Goal: Transaction & Acquisition: Download file/media

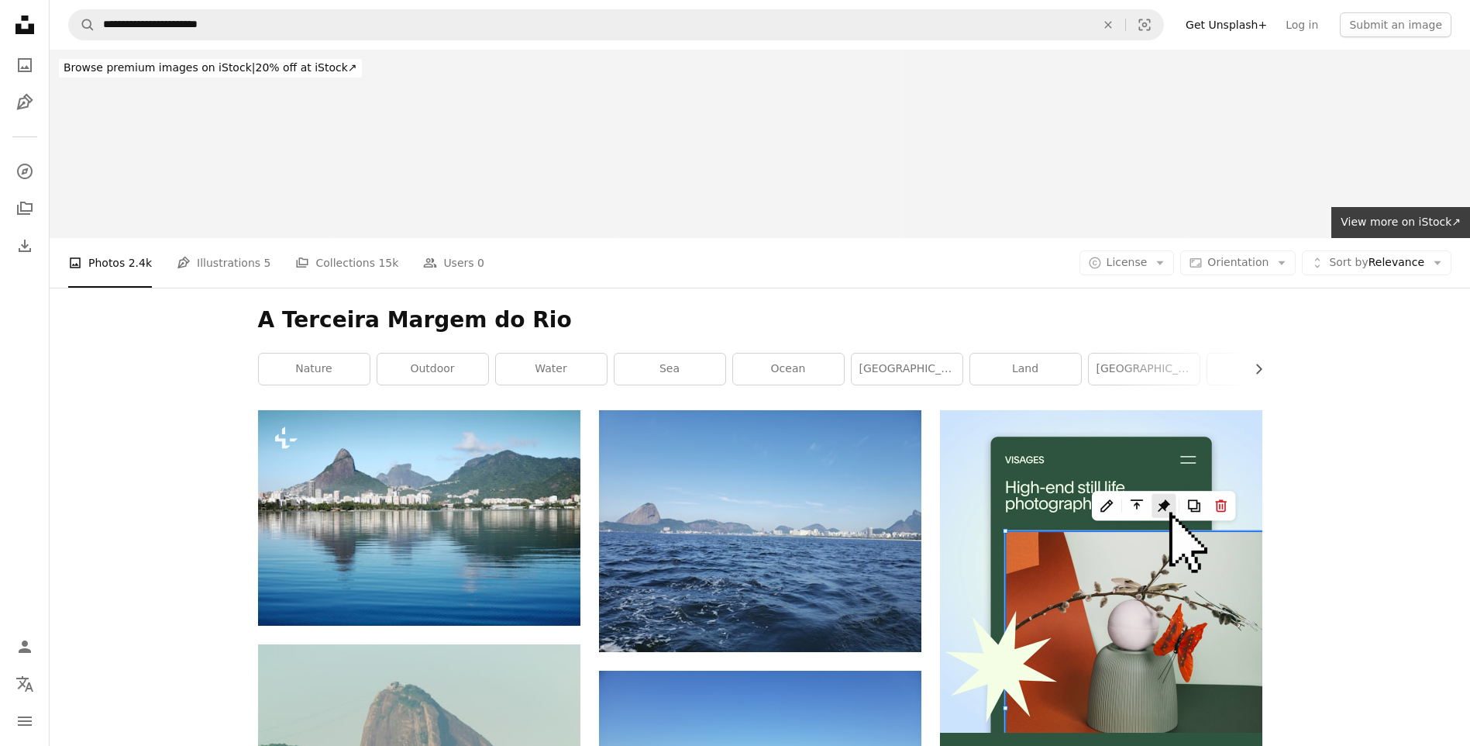
scroll to position [16820, 0]
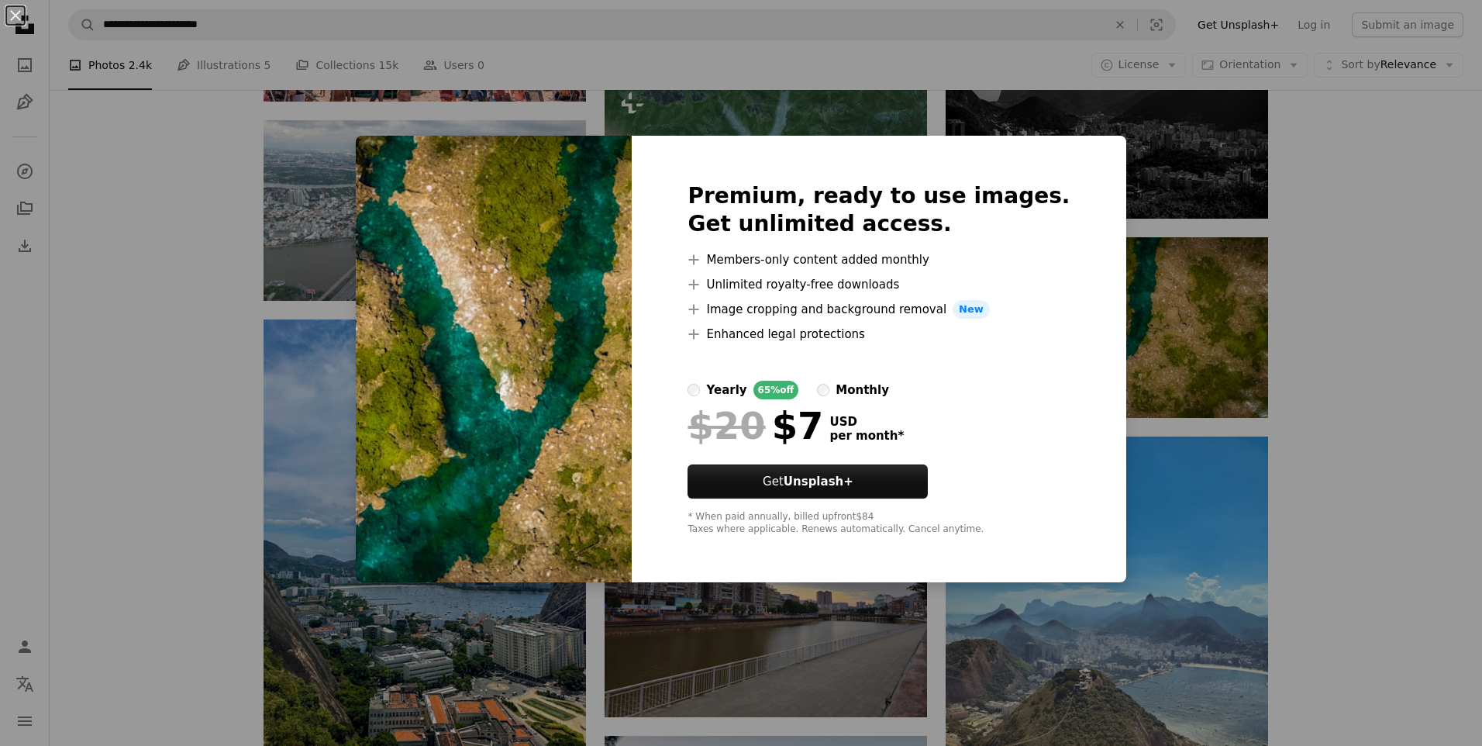
click at [1361, 326] on div "An X shape Premium, ready to use images. Get unlimited access. A plus sign Memb…" at bounding box center [741, 373] width 1482 height 746
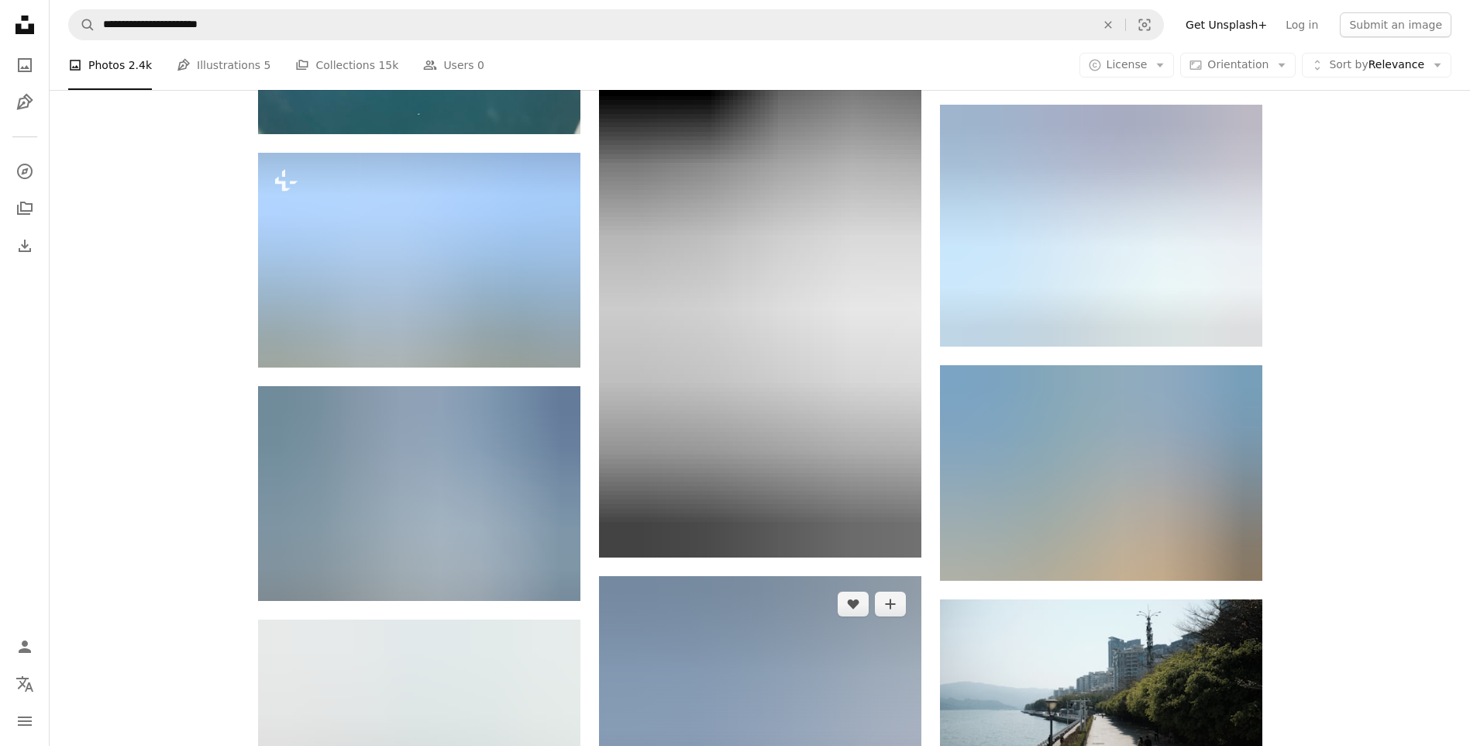
scroll to position [50694, 0]
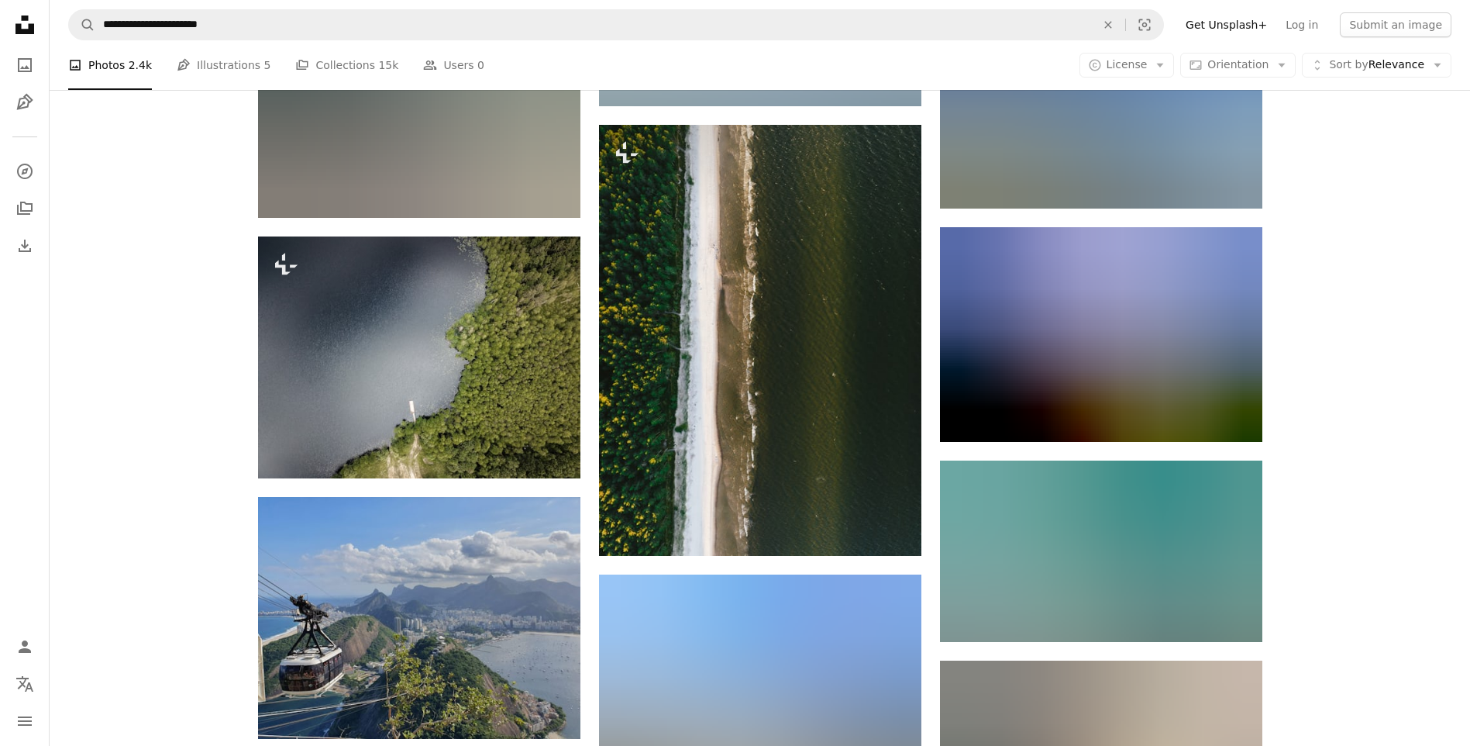
scroll to position [68832, 0]
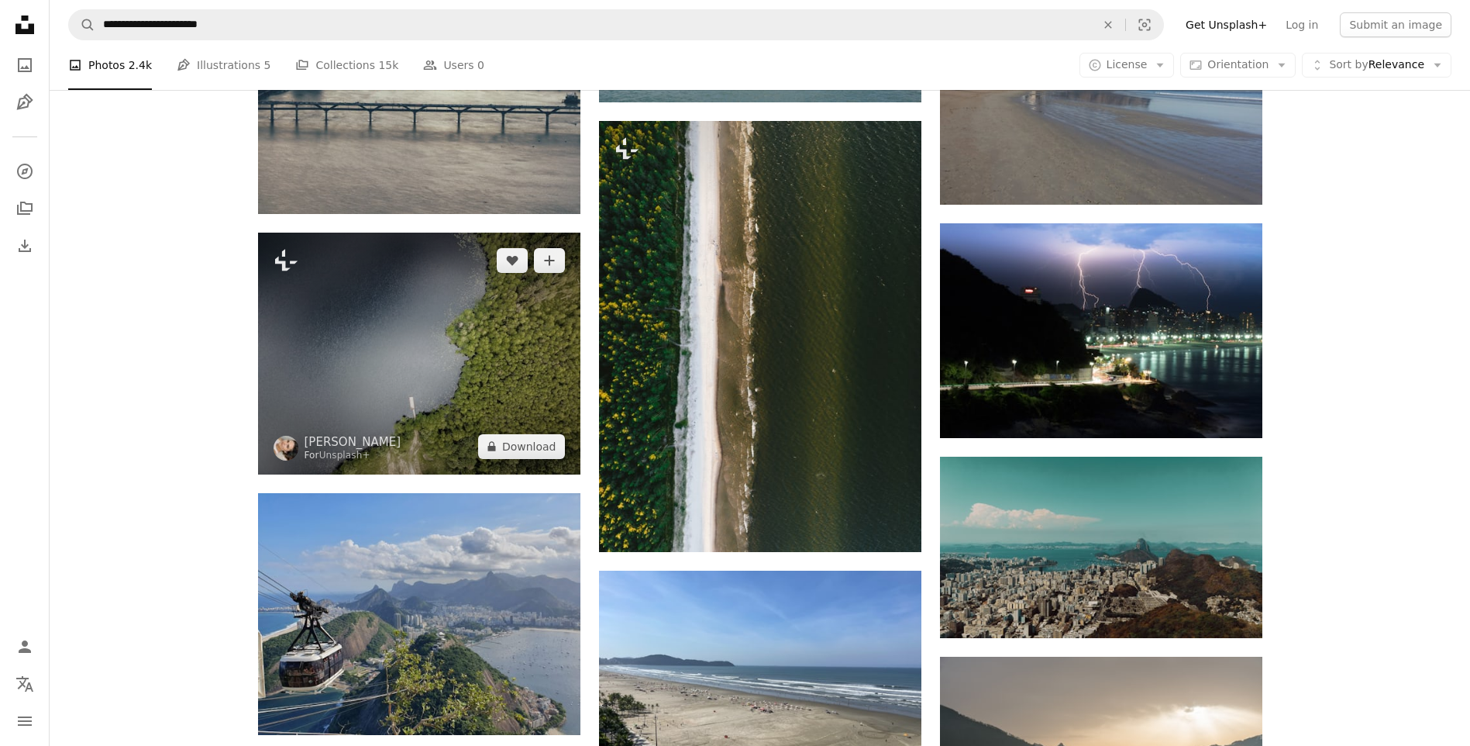
click at [424, 344] on img at bounding box center [419, 354] width 322 height 242
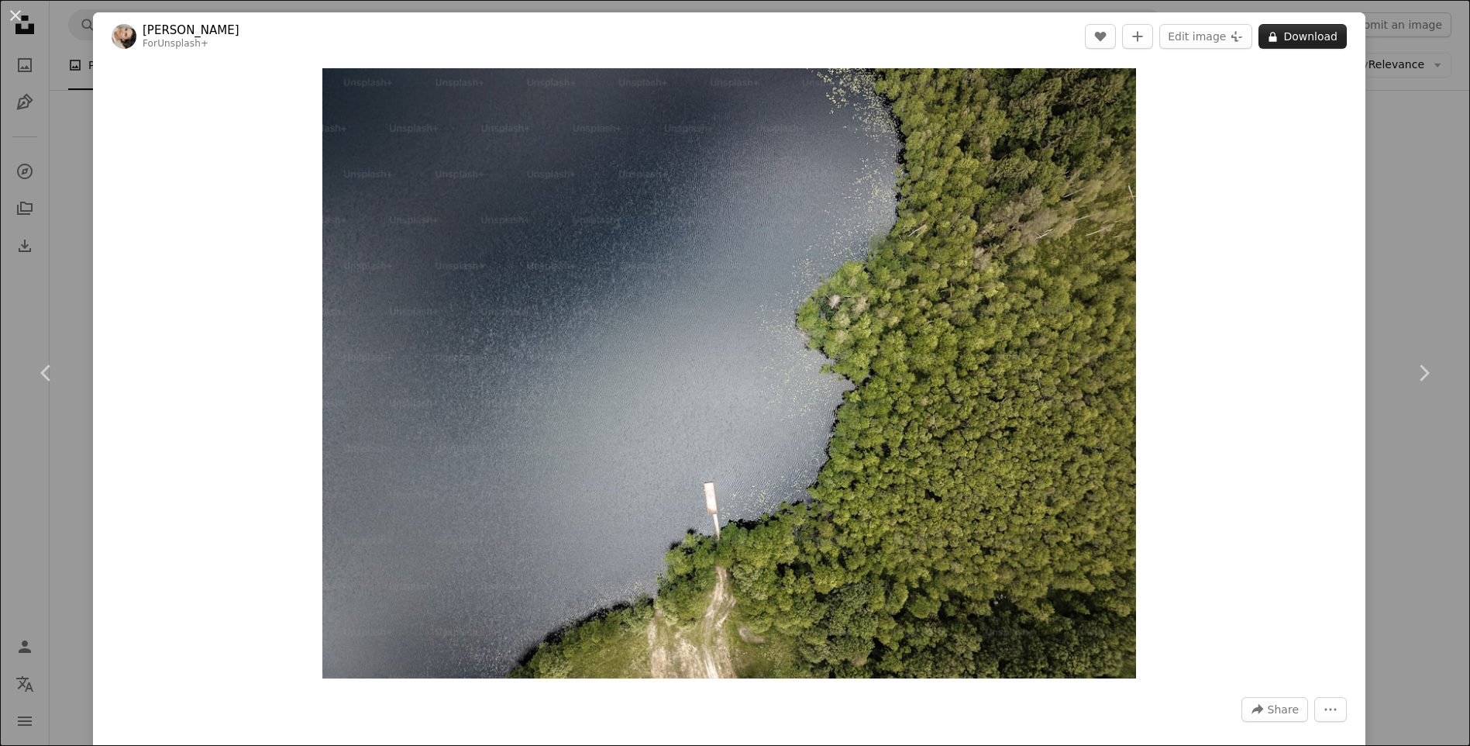
click at [1293, 34] on button "A lock Download" at bounding box center [1303, 36] width 88 height 25
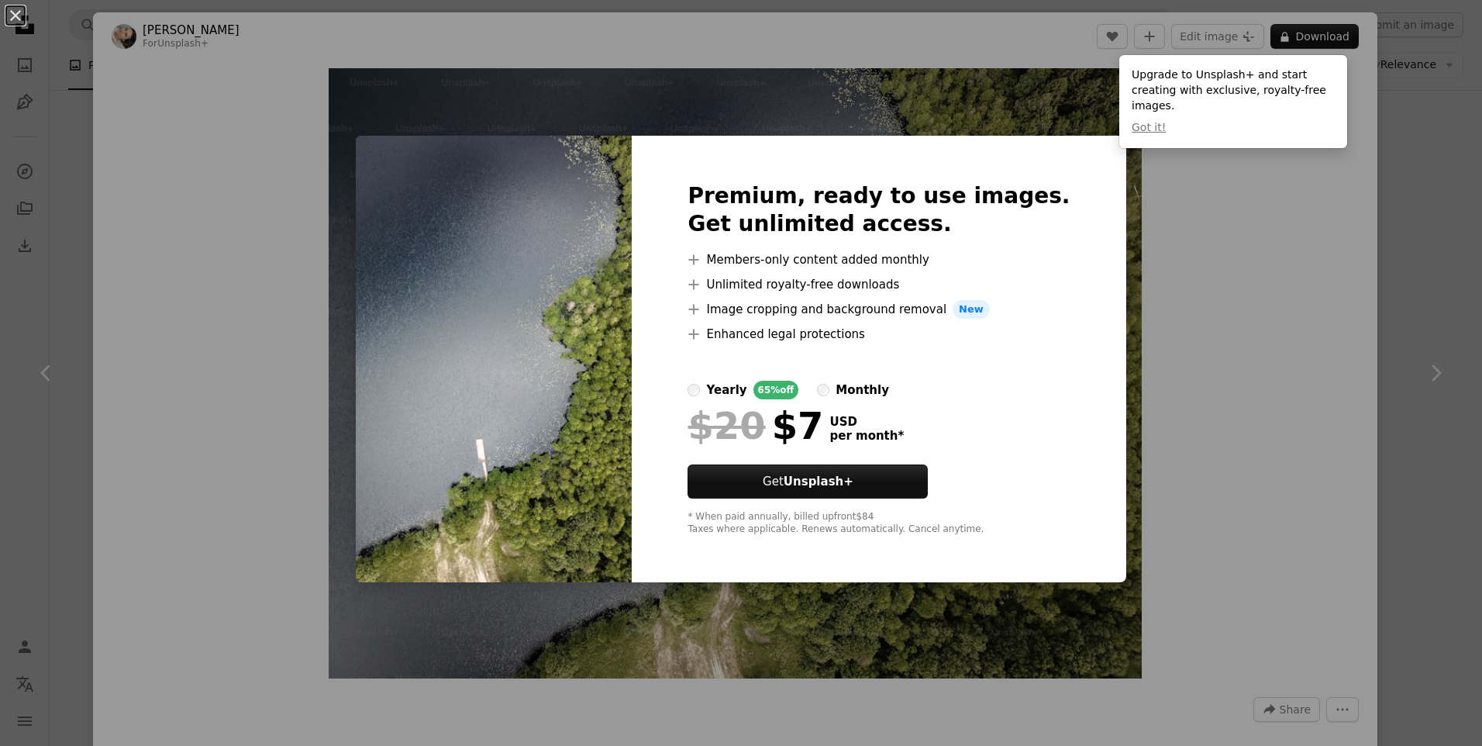
click at [1389, 178] on div "An X shape Premium, ready to use images. Get unlimited access. A plus sign Memb…" at bounding box center [741, 373] width 1482 height 746
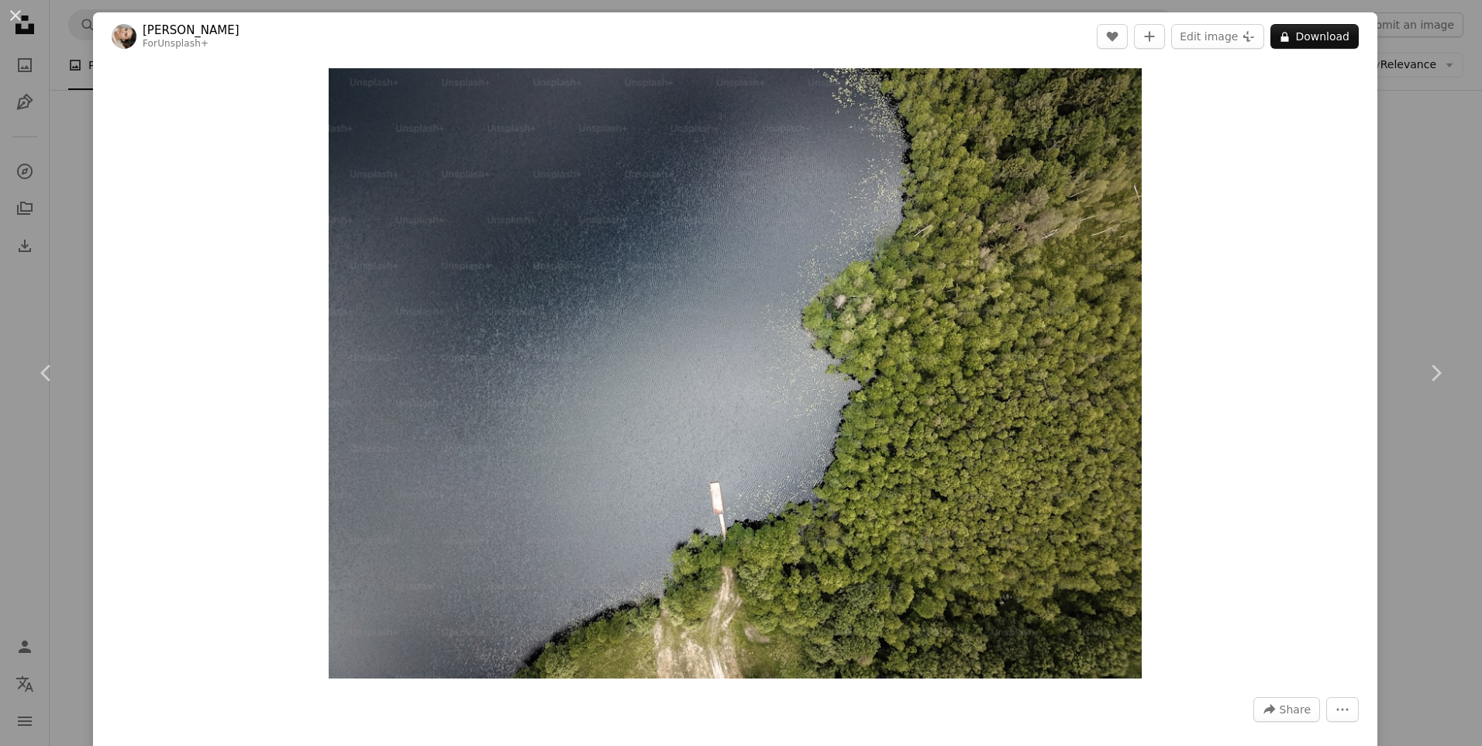
click at [1382, 153] on div "An X shape Chevron left Chevron right [PERSON_NAME] For Unsplash+ A heart A plu…" at bounding box center [741, 373] width 1482 height 746
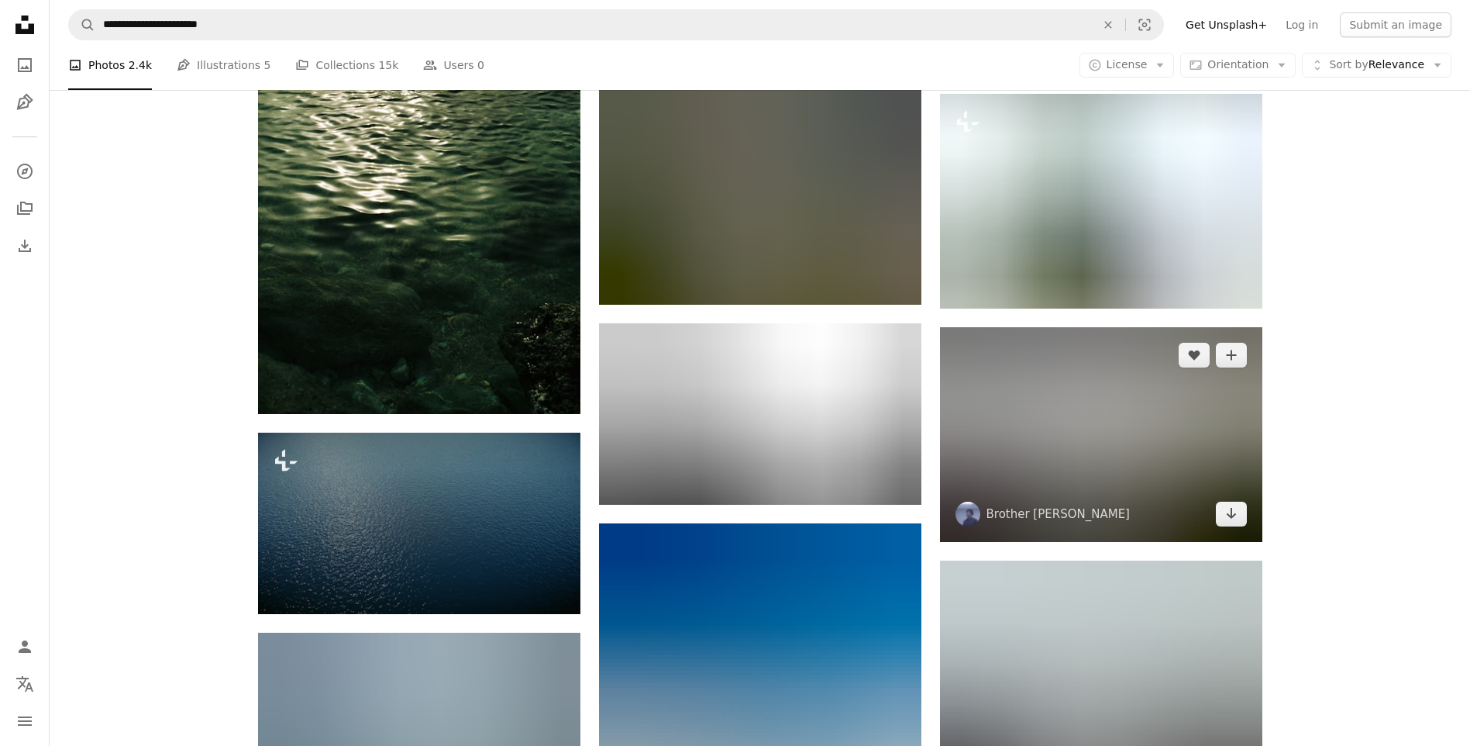
scroll to position [96039, 0]
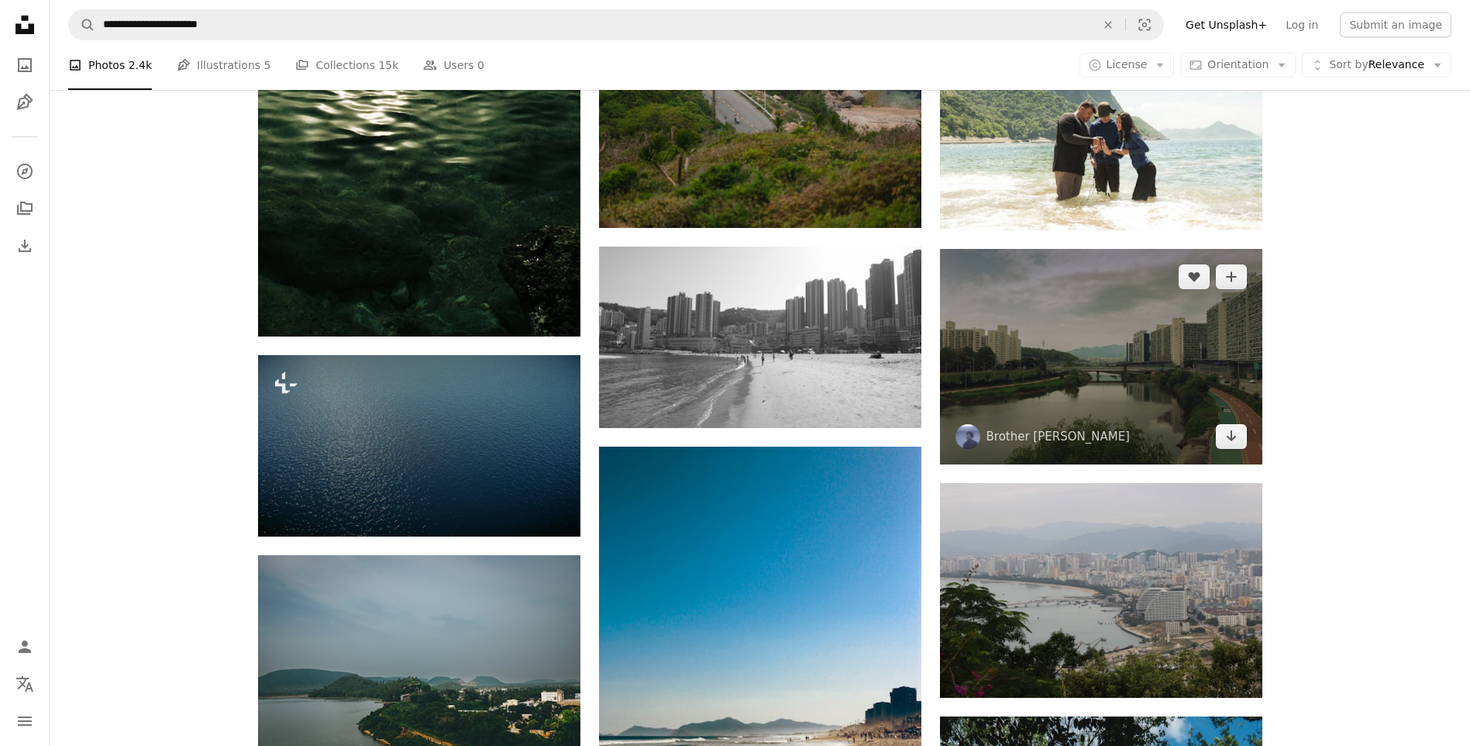
click at [970, 424] on img at bounding box center [968, 436] width 25 height 25
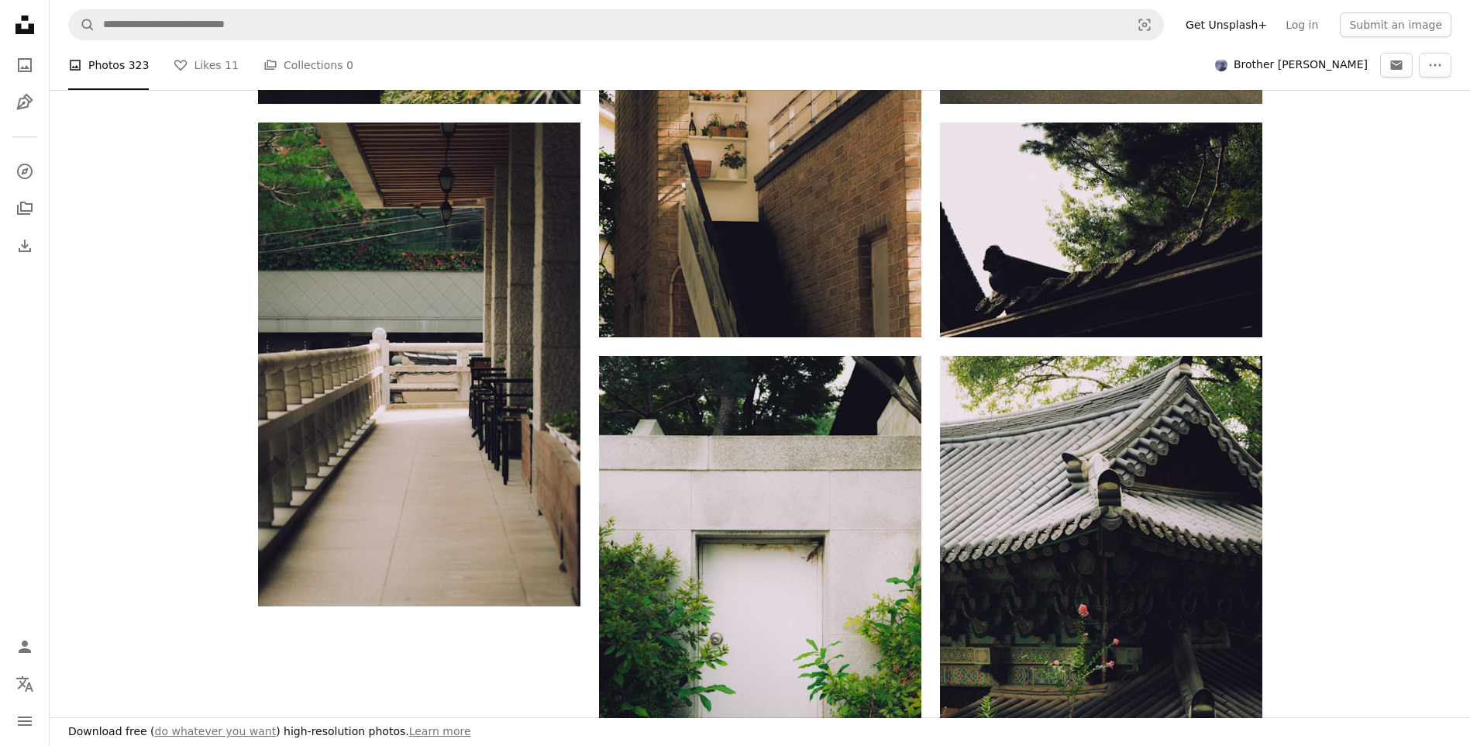
scroll to position [2790, 0]
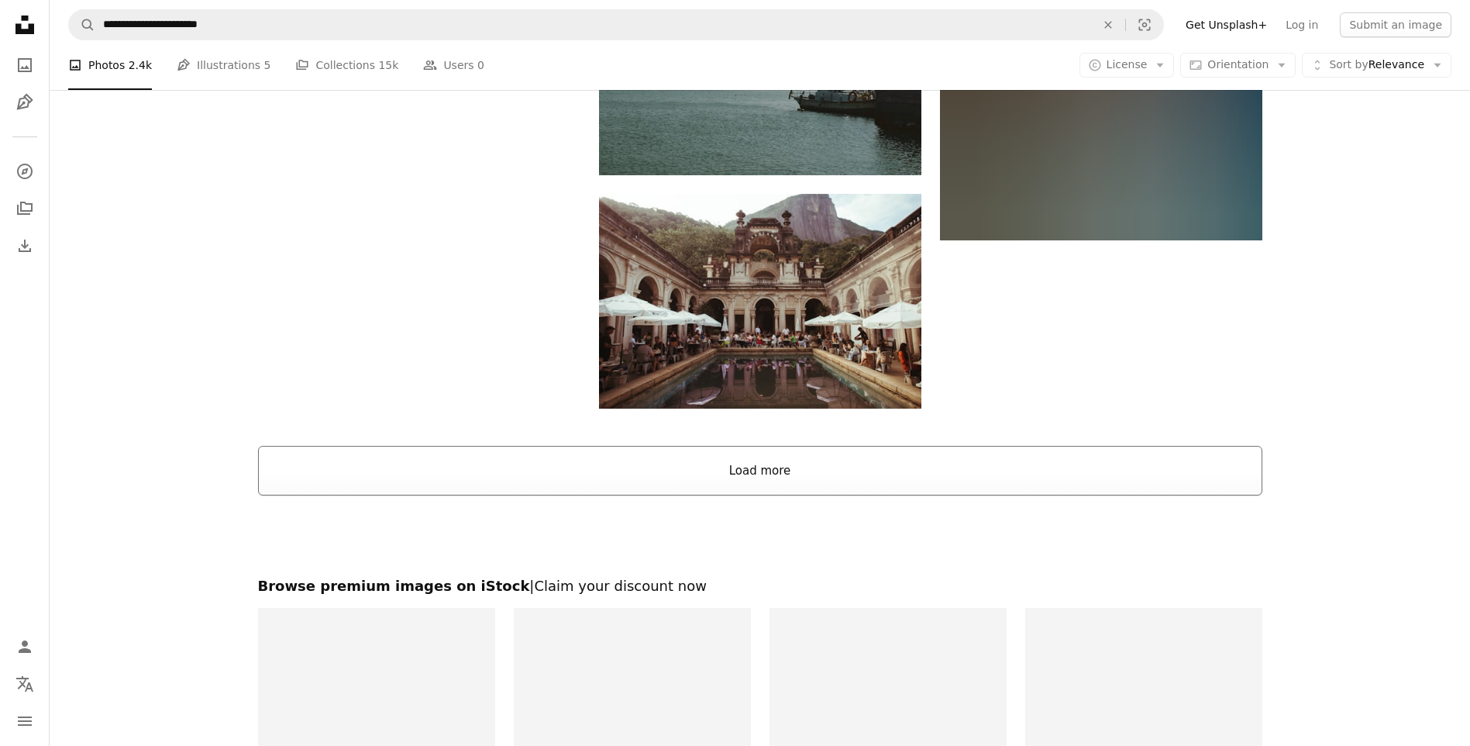
scroll to position [100148, 0]
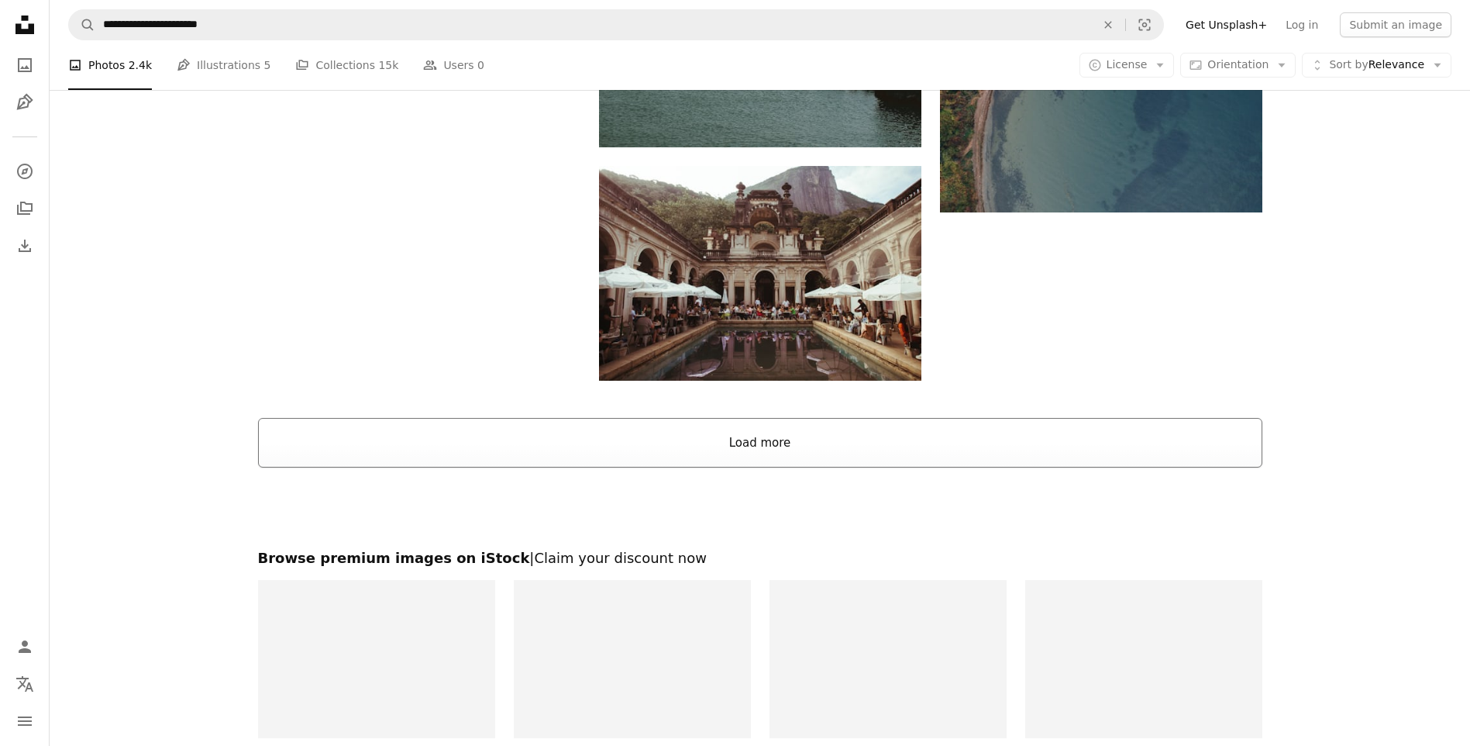
click at [730, 427] on button "Load more" at bounding box center [760, 443] width 1005 height 50
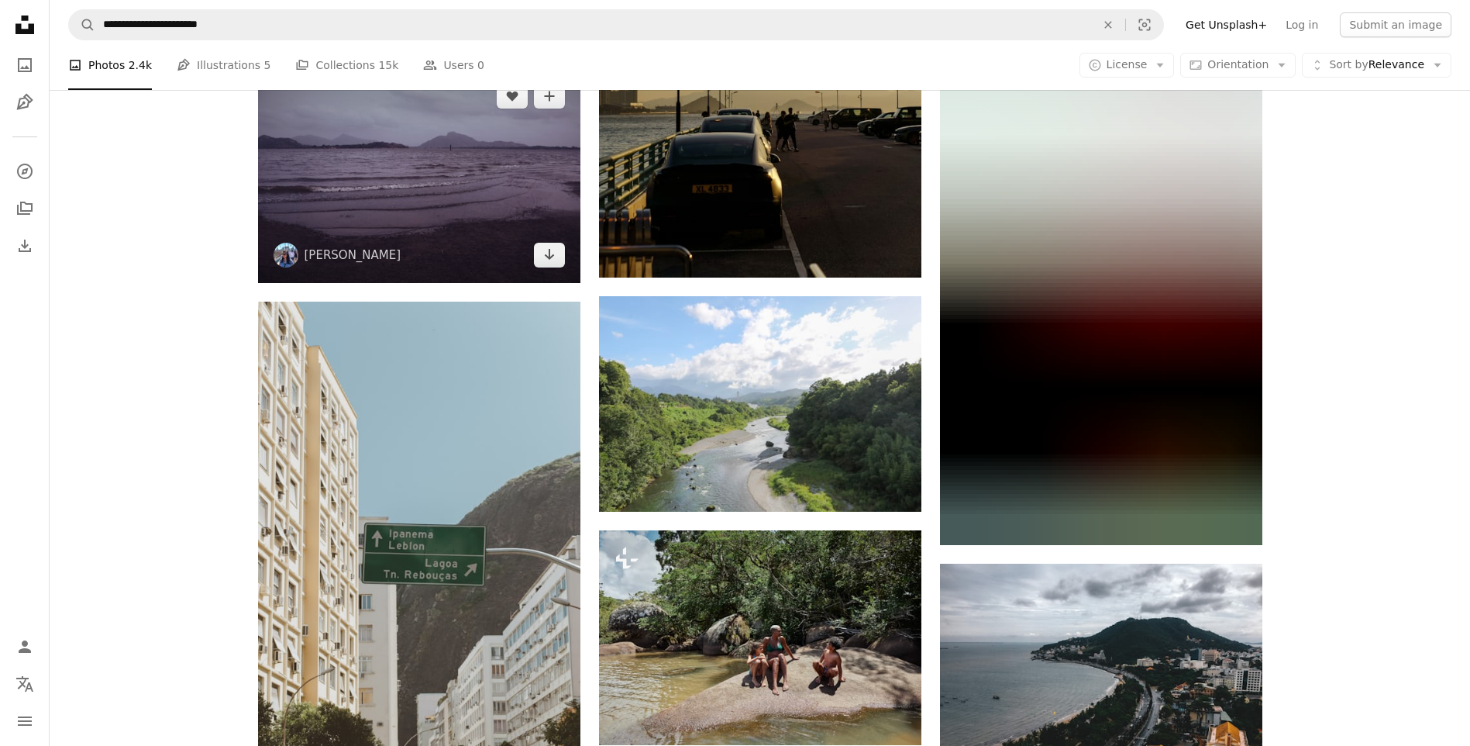
scroll to position [101882, 0]
